Goal: Task Accomplishment & Management: Use online tool/utility

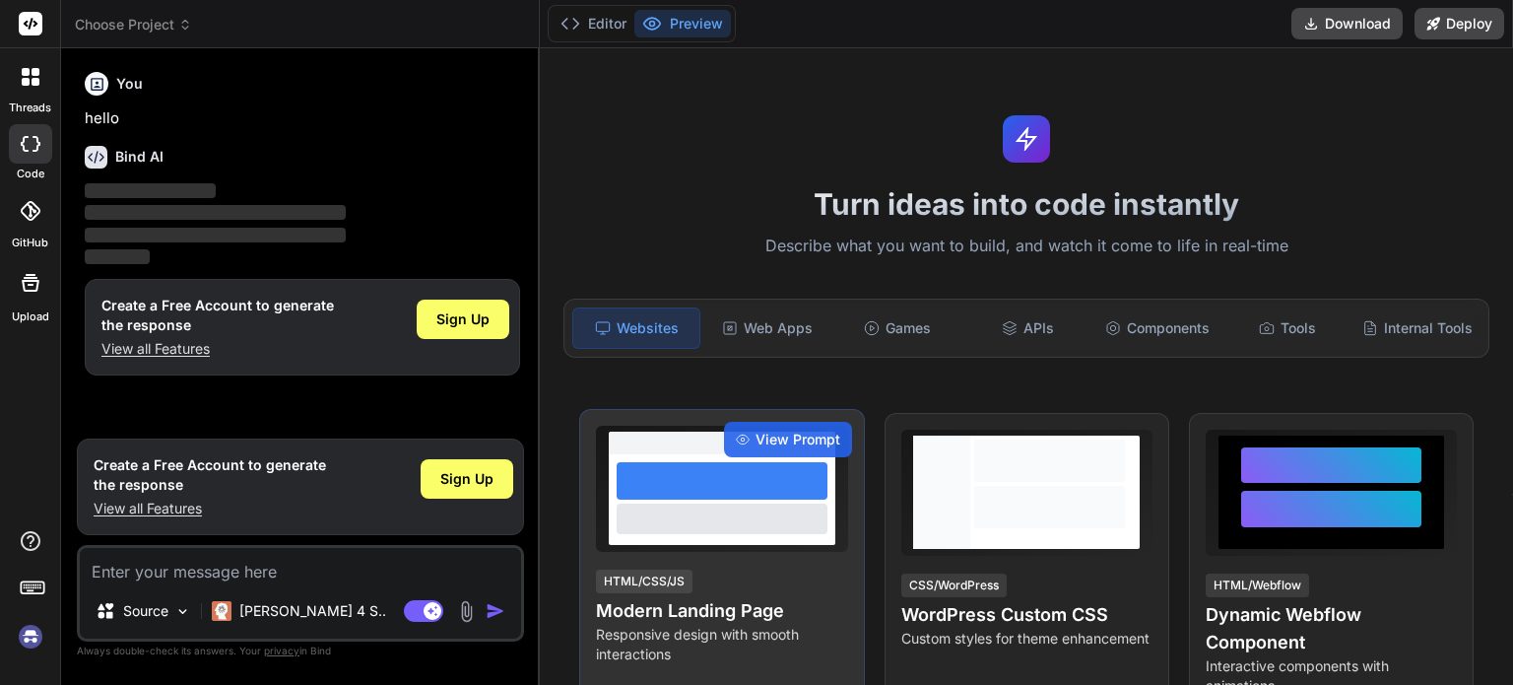
scroll to position [296, 0]
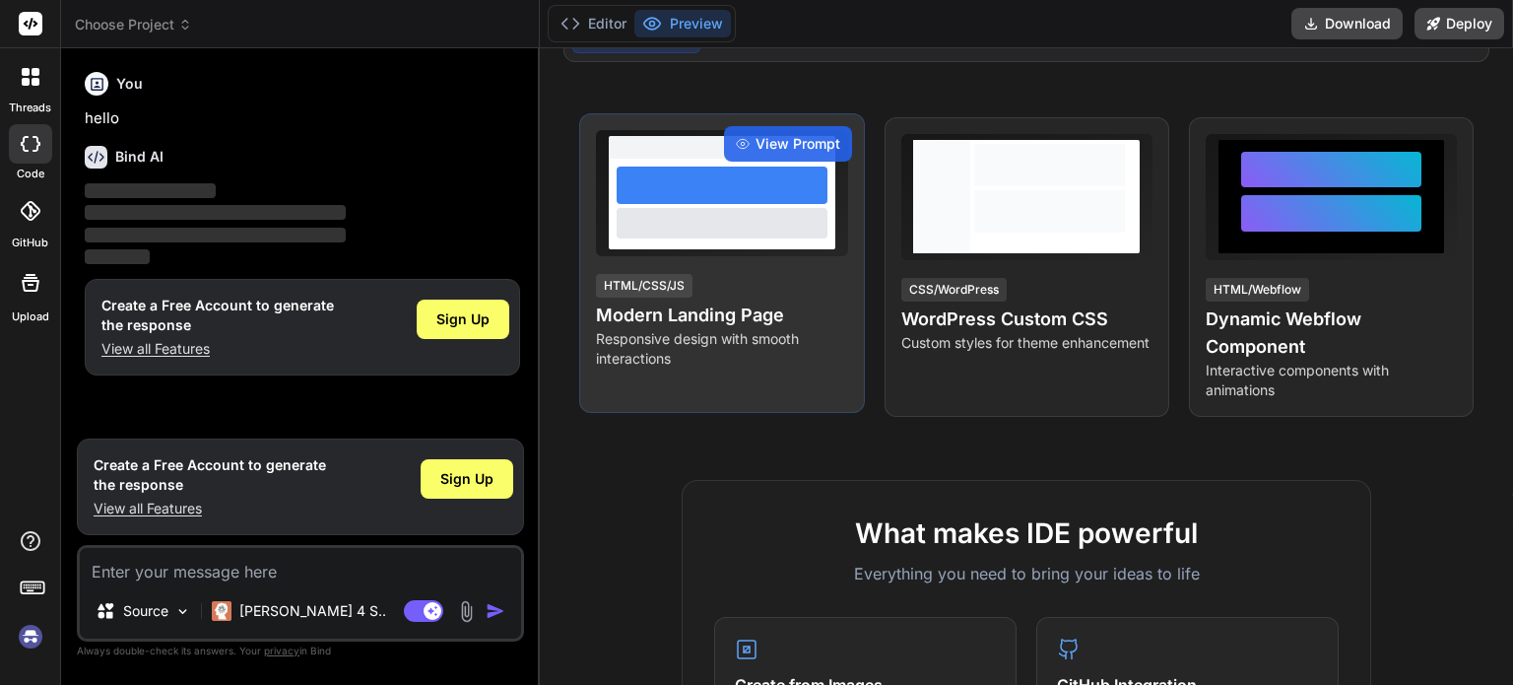
click at [678, 249] on div at bounding box center [722, 204] width 227 height 91
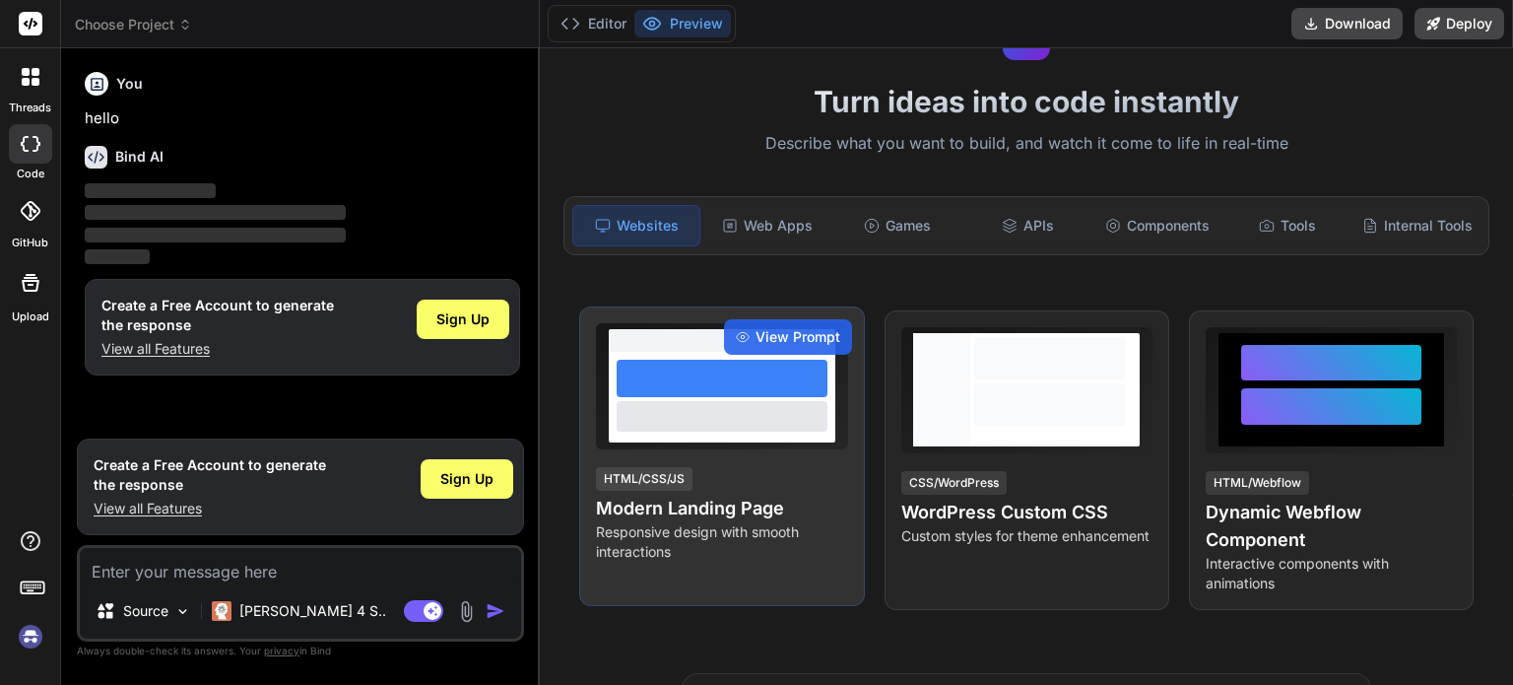
scroll to position [99, 0]
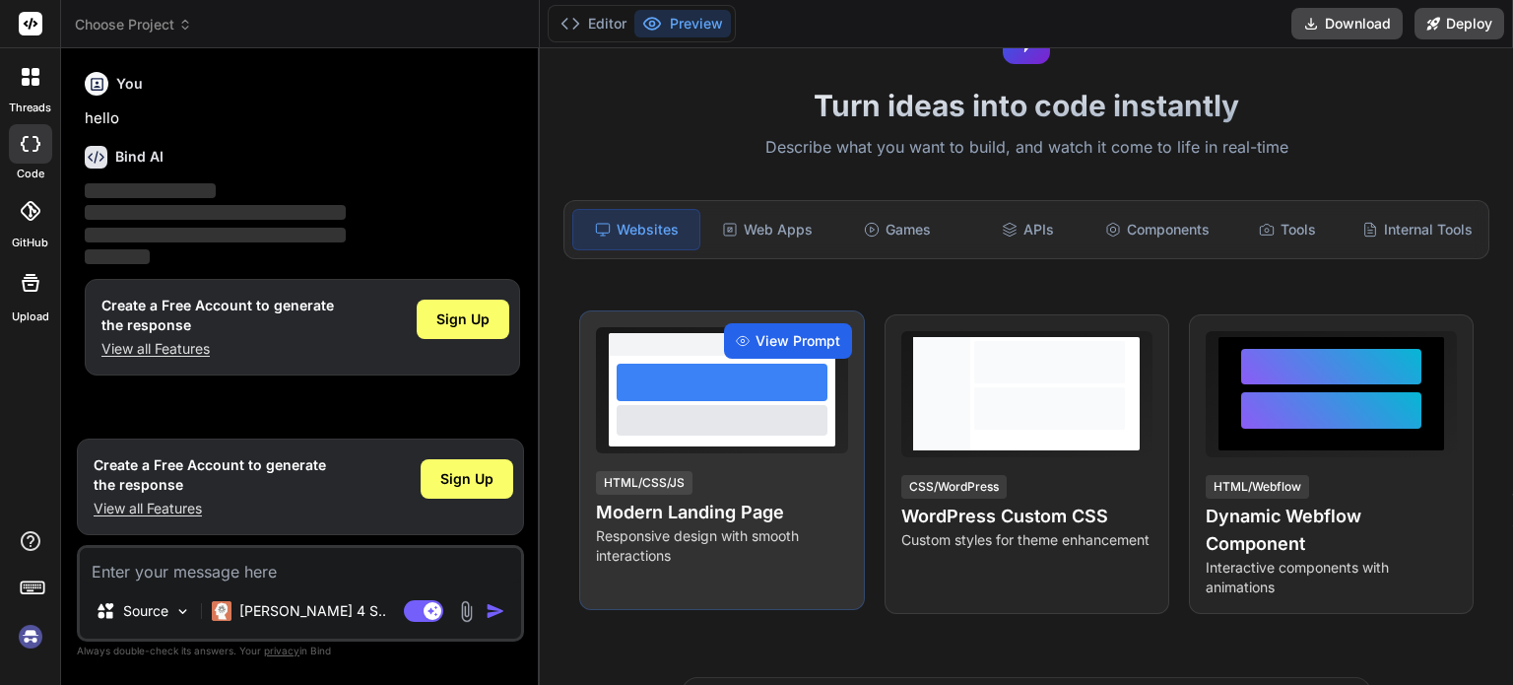
click at [780, 340] on div "View Prompt" at bounding box center [788, 340] width 128 height 35
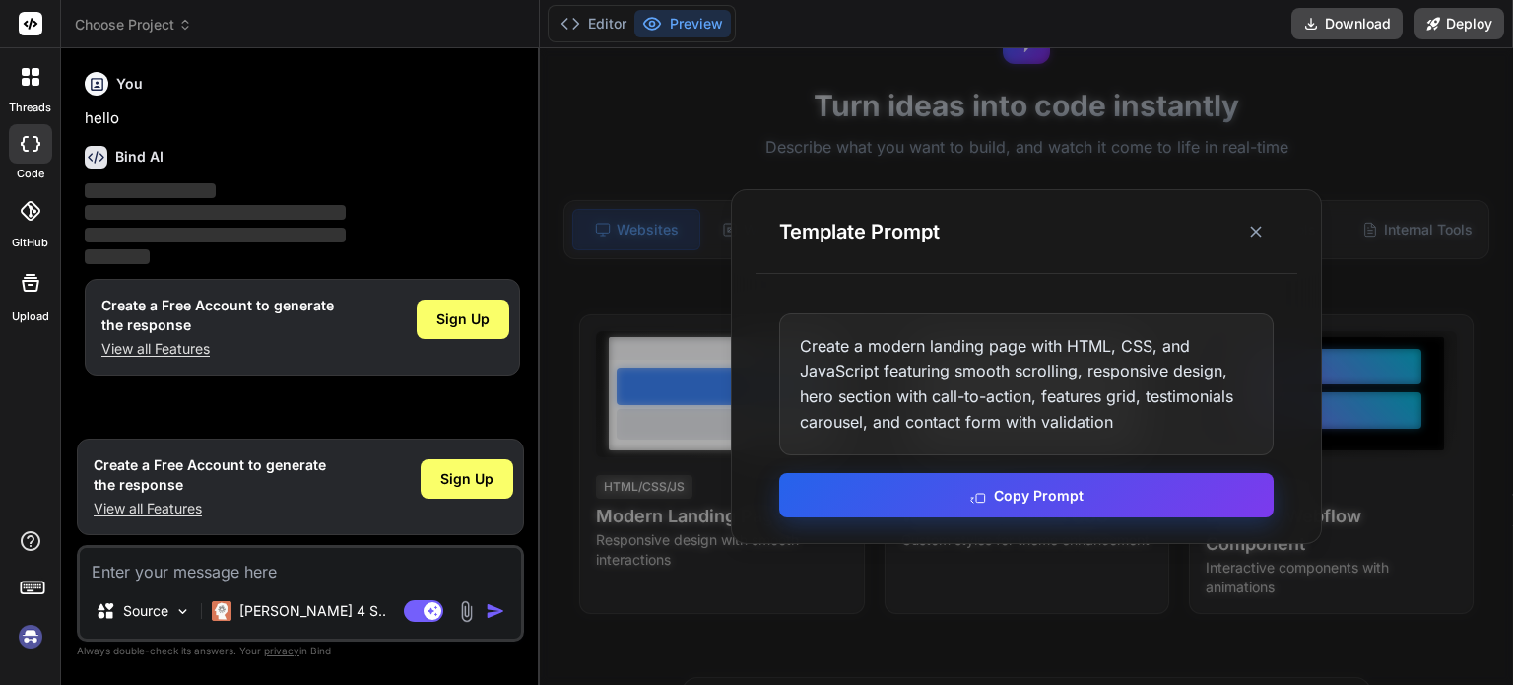
click at [966, 503] on button "Copy Prompt" at bounding box center [1026, 495] width 494 height 44
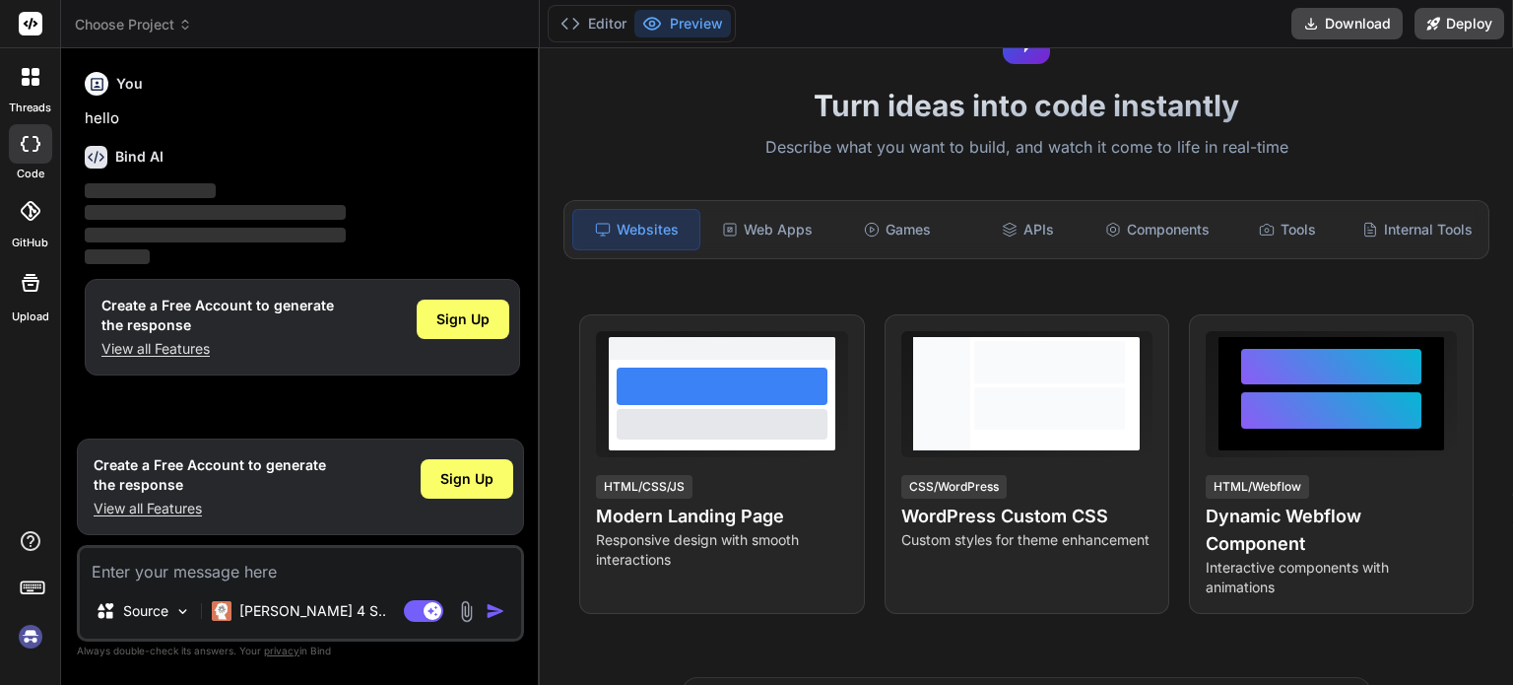
click at [216, 586] on div "Source Claude 4 S.. Agent Mode. When this toggle is activated, AI automatically…" at bounding box center [300, 593] width 447 height 97
click at [240, 572] on textarea at bounding box center [300, 565] width 441 height 35
paste textarea "Create a modern landing page with HTML, CSS, and JavaScript featuring smooth sc…"
type textarea "Create a modern landing page with HTML, CSS, and JavaScript featuring smooth sc…"
type textarea "x"
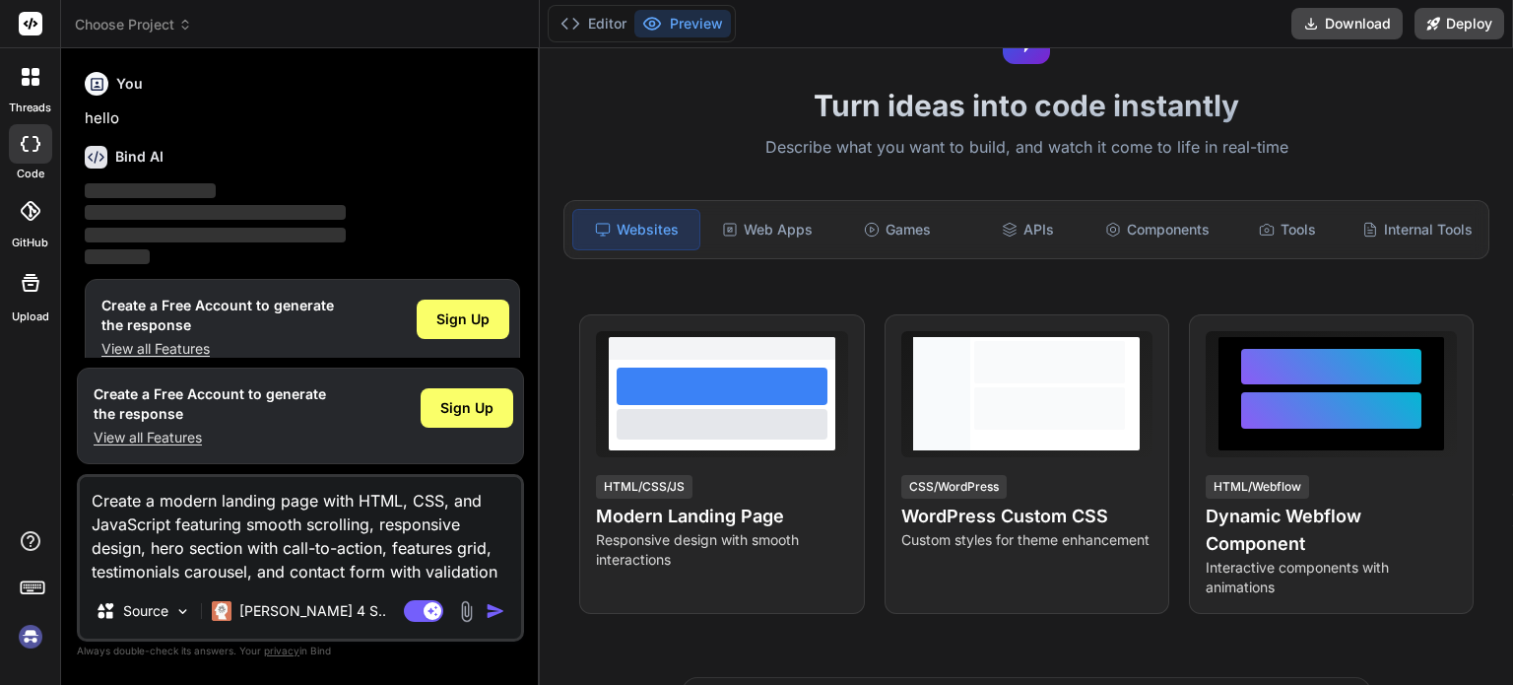
type textarea "Create a modern landing page with HTML, CSS, and JavaScript featuring smooth sc…"
click at [501, 614] on img "button" at bounding box center [496, 611] width 20 height 20
click at [489, 615] on img "button" at bounding box center [496, 611] width 20 height 20
click at [496, 610] on img "button" at bounding box center [496, 611] width 20 height 20
click at [490, 611] on img "button" at bounding box center [496, 611] width 20 height 20
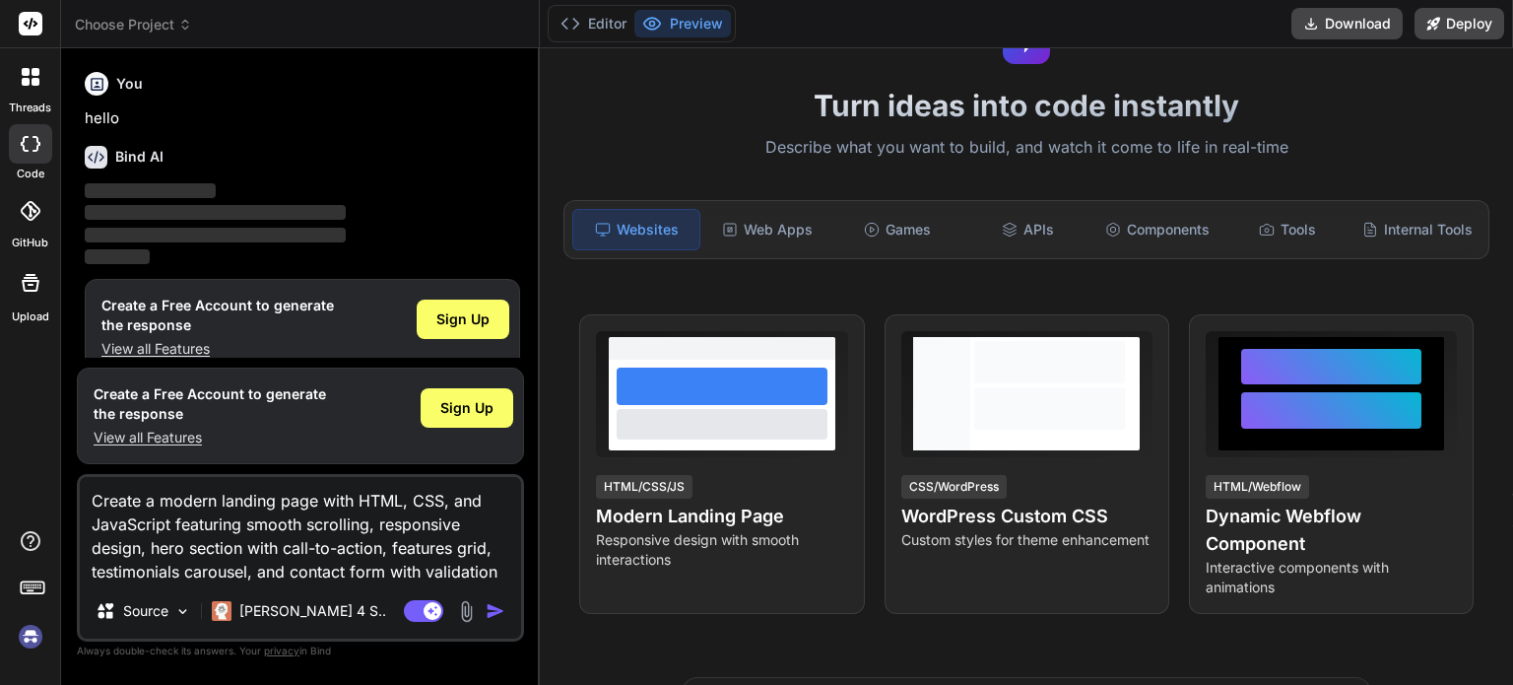
click at [490, 611] on img "button" at bounding box center [496, 611] width 20 height 20
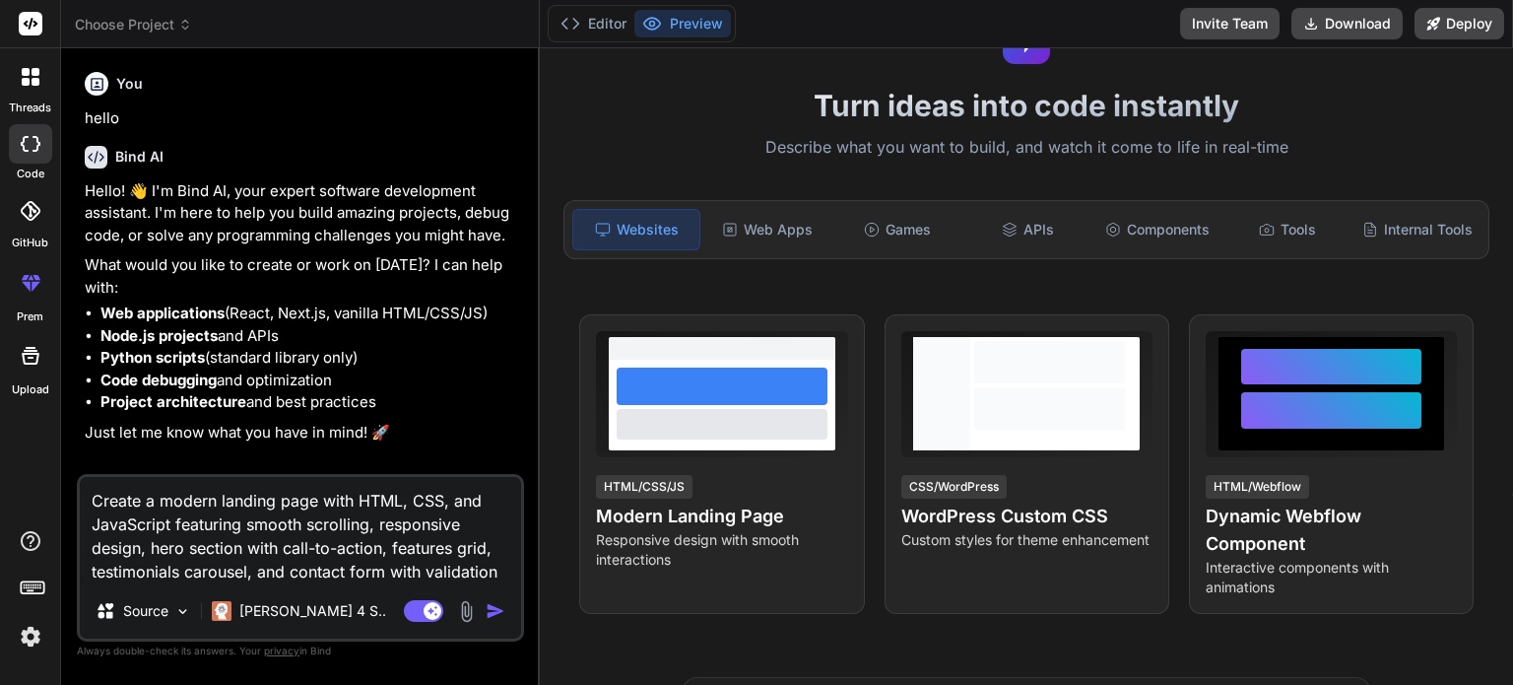
type textarea "x"
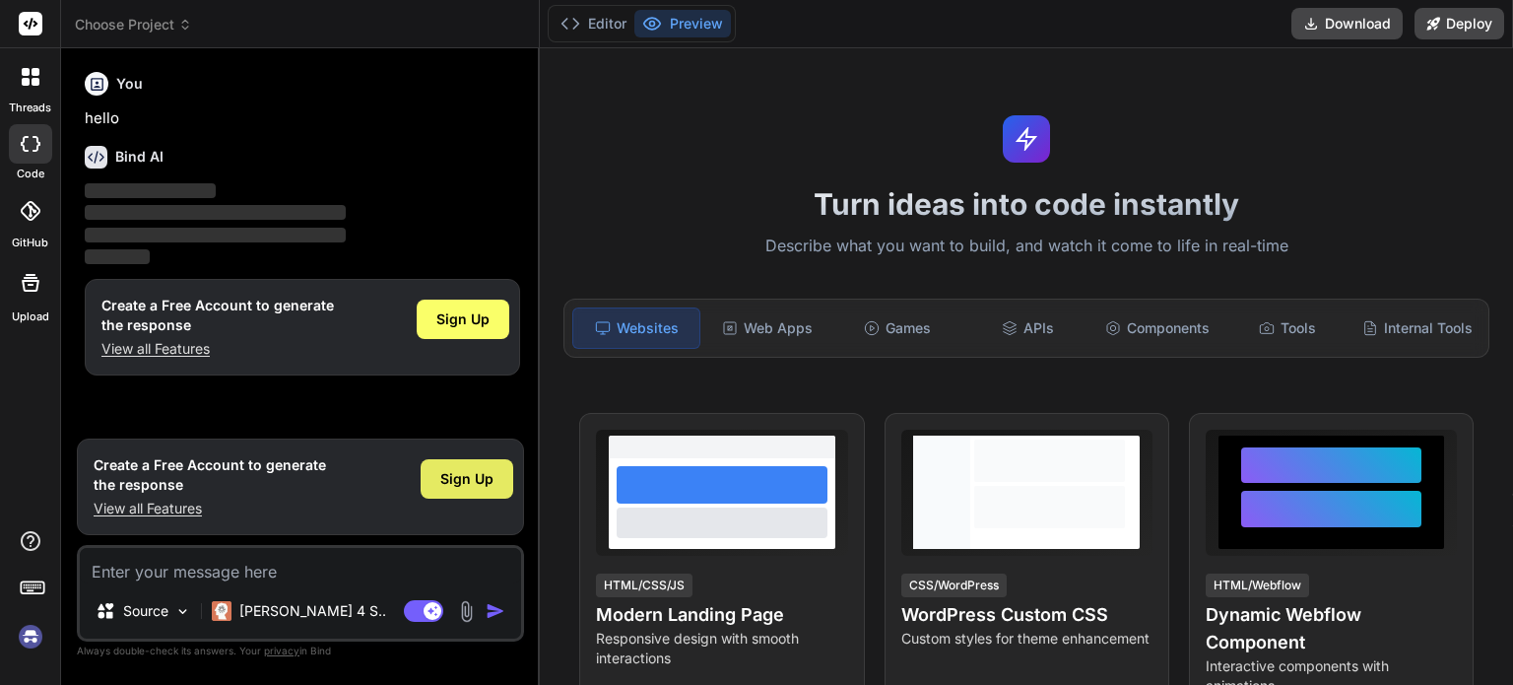
click at [451, 486] on span "Sign Up" at bounding box center [466, 479] width 53 height 20
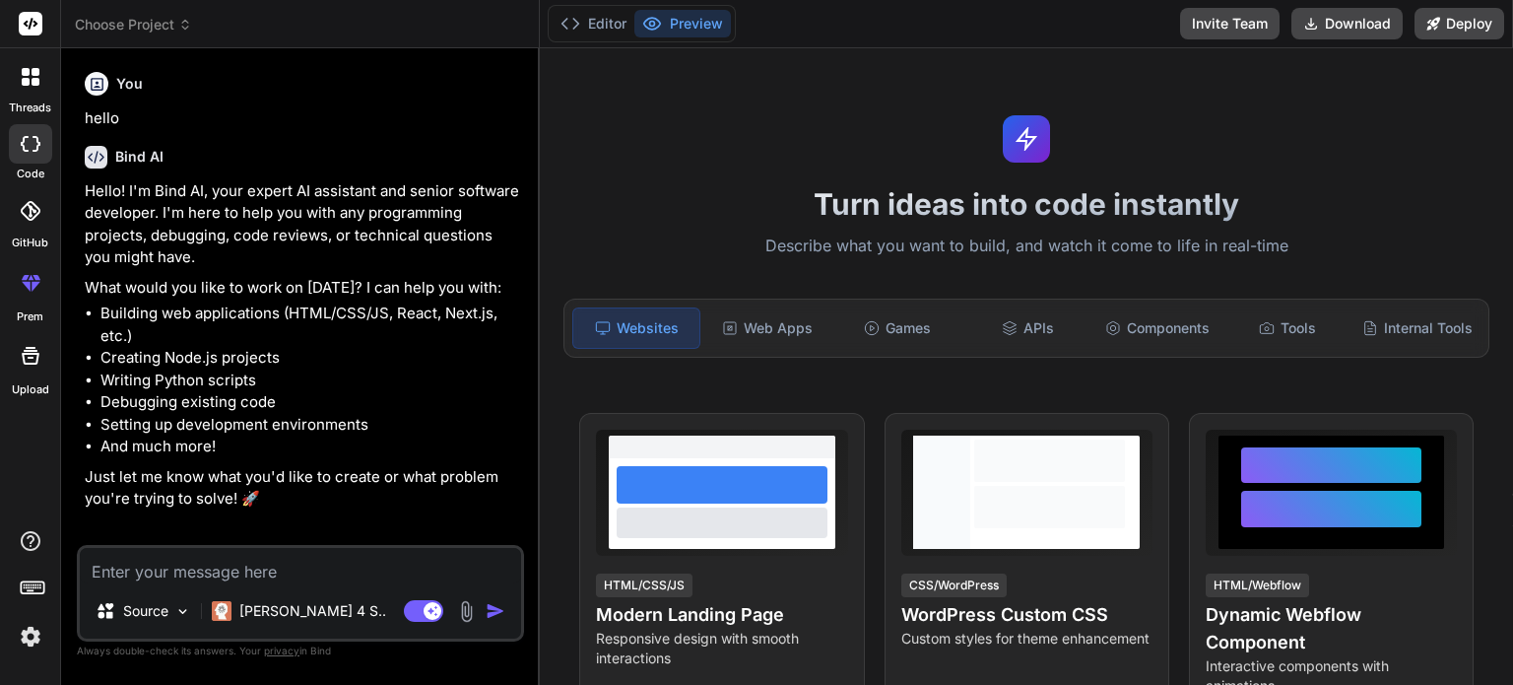
type textarea "x"
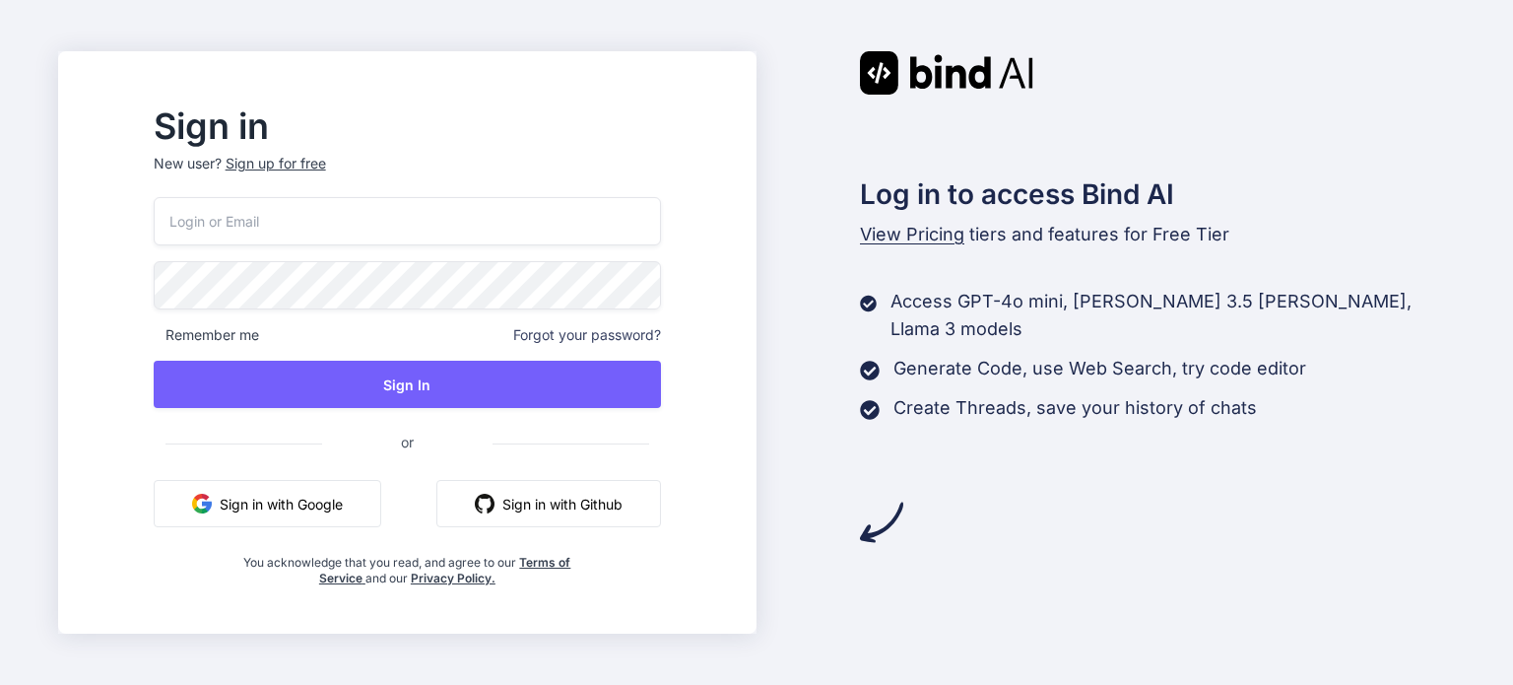
click at [327, 485] on button "Sign in with Google" at bounding box center [268, 503] width 228 height 47
click at [325, 497] on button "Sign in with Google" at bounding box center [268, 503] width 228 height 47
click at [309, 488] on button "Sign in with Google" at bounding box center [268, 503] width 228 height 47
